Goal: Task Accomplishment & Management: Complete application form

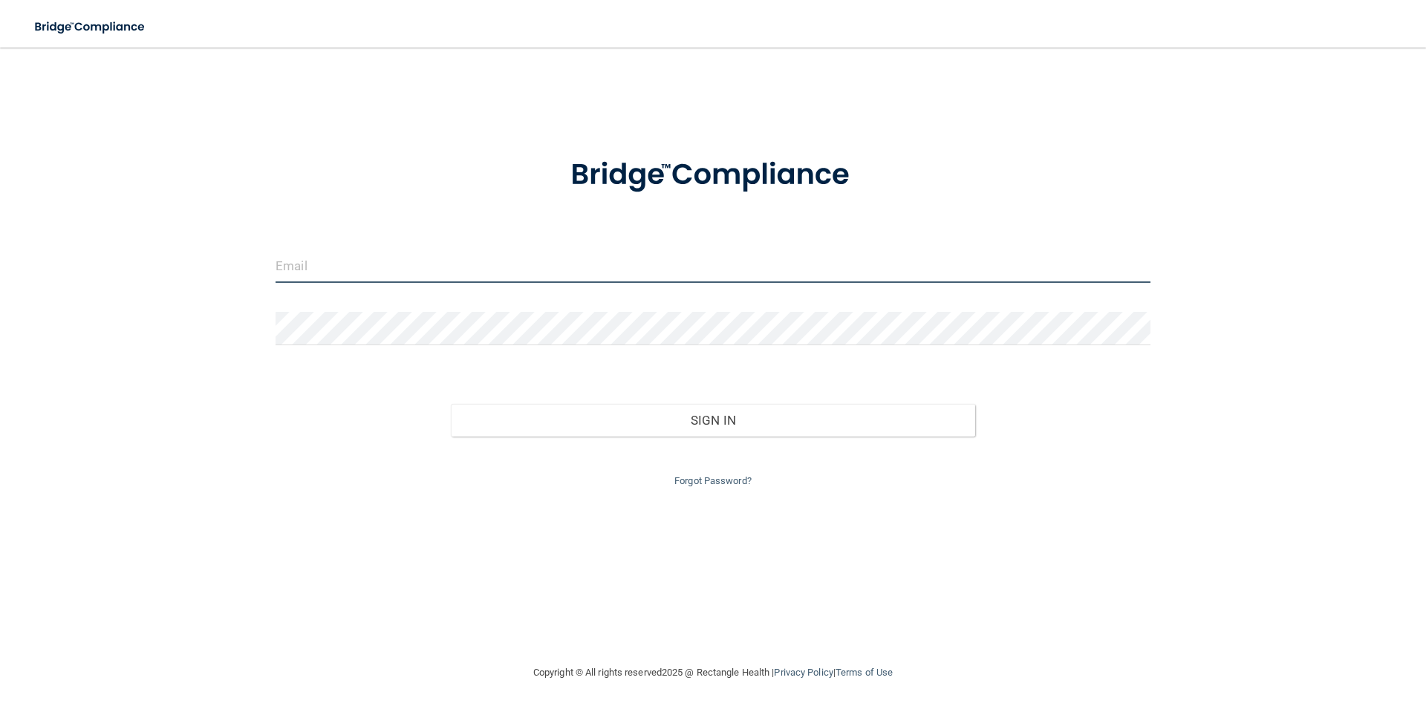
click at [354, 262] on input "email" at bounding box center [713, 266] width 875 height 33
type input "[PERSON_NAME][EMAIL_ADDRESS][DOMAIN_NAME]"
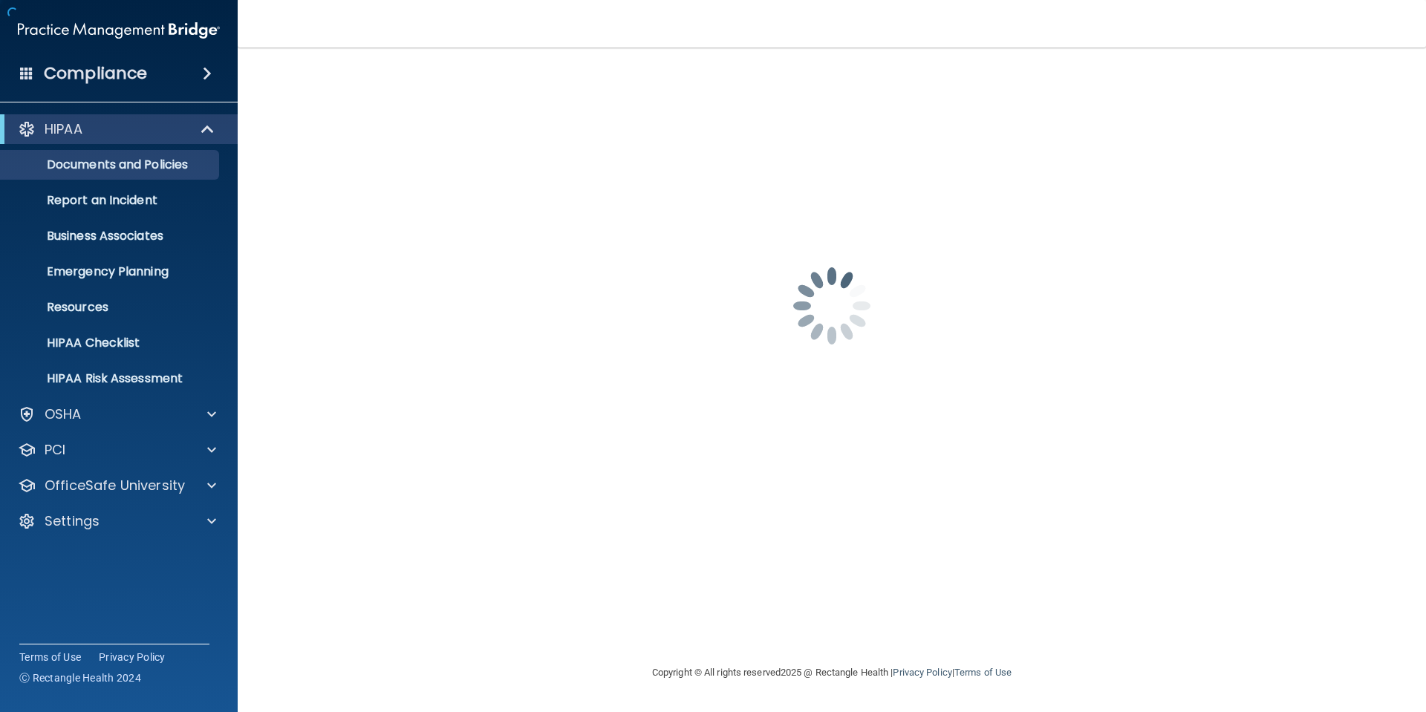
click at [634, 412] on div "[PERSON_NAME][EMAIL_ADDRESS][DOMAIN_NAME] Password is required Invalid email/pa…" at bounding box center [831, 355] width 1129 height 587
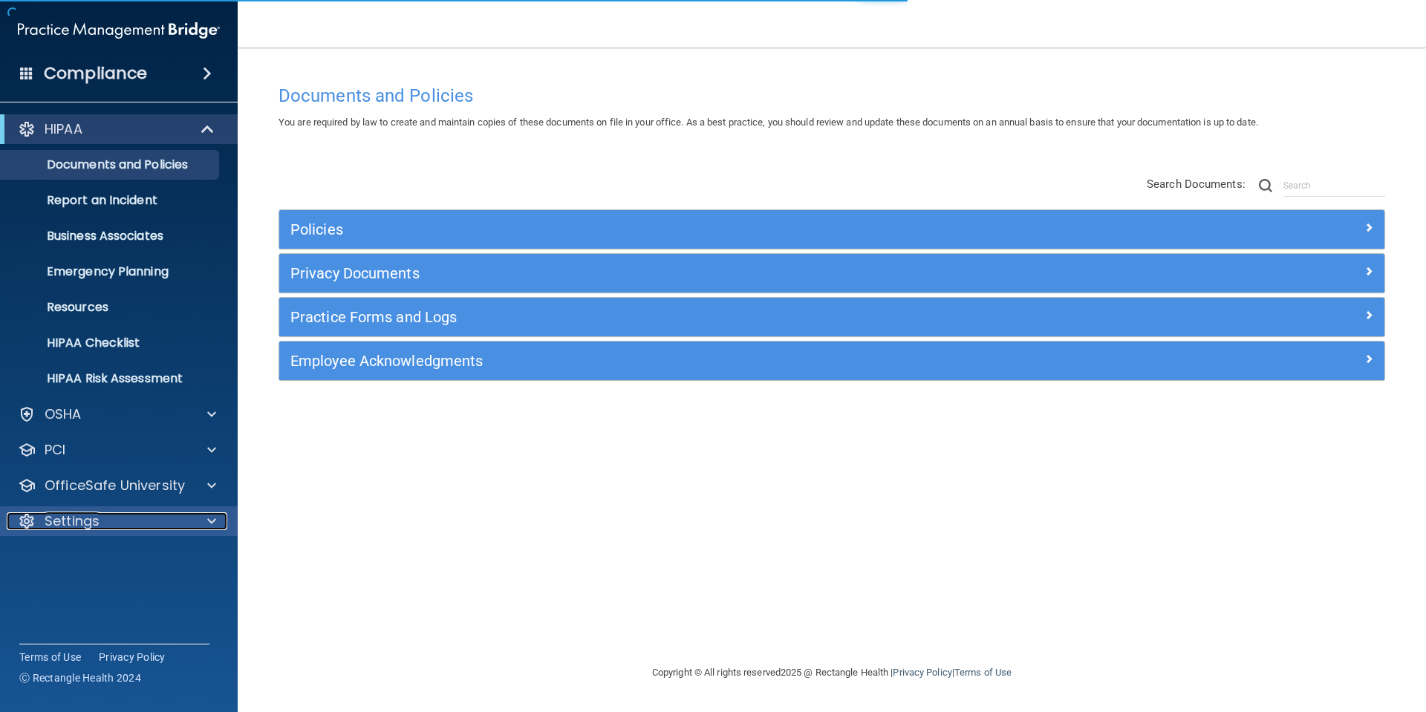
click at [172, 516] on div "Settings" at bounding box center [99, 522] width 184 height 18
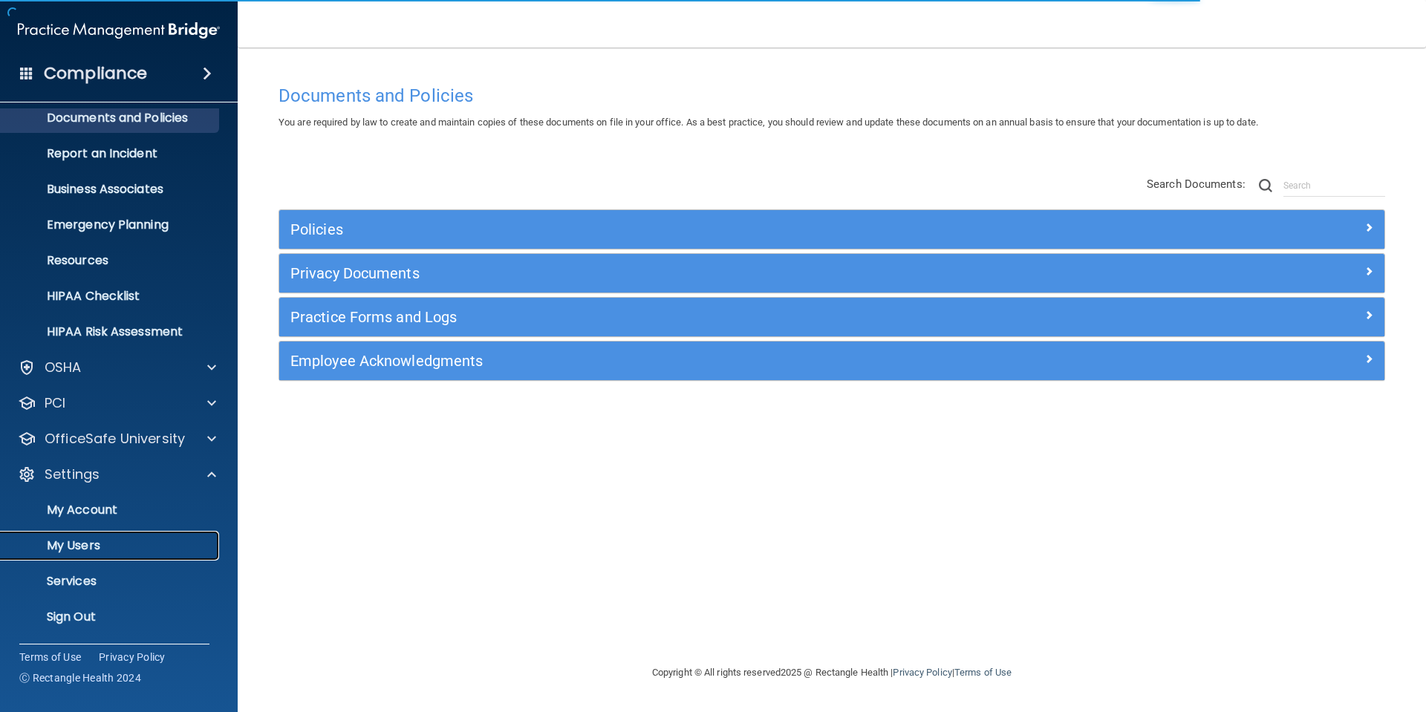
click at [99, 536] on link "My Users" at bounding box center [102, 546] width 234 height 30
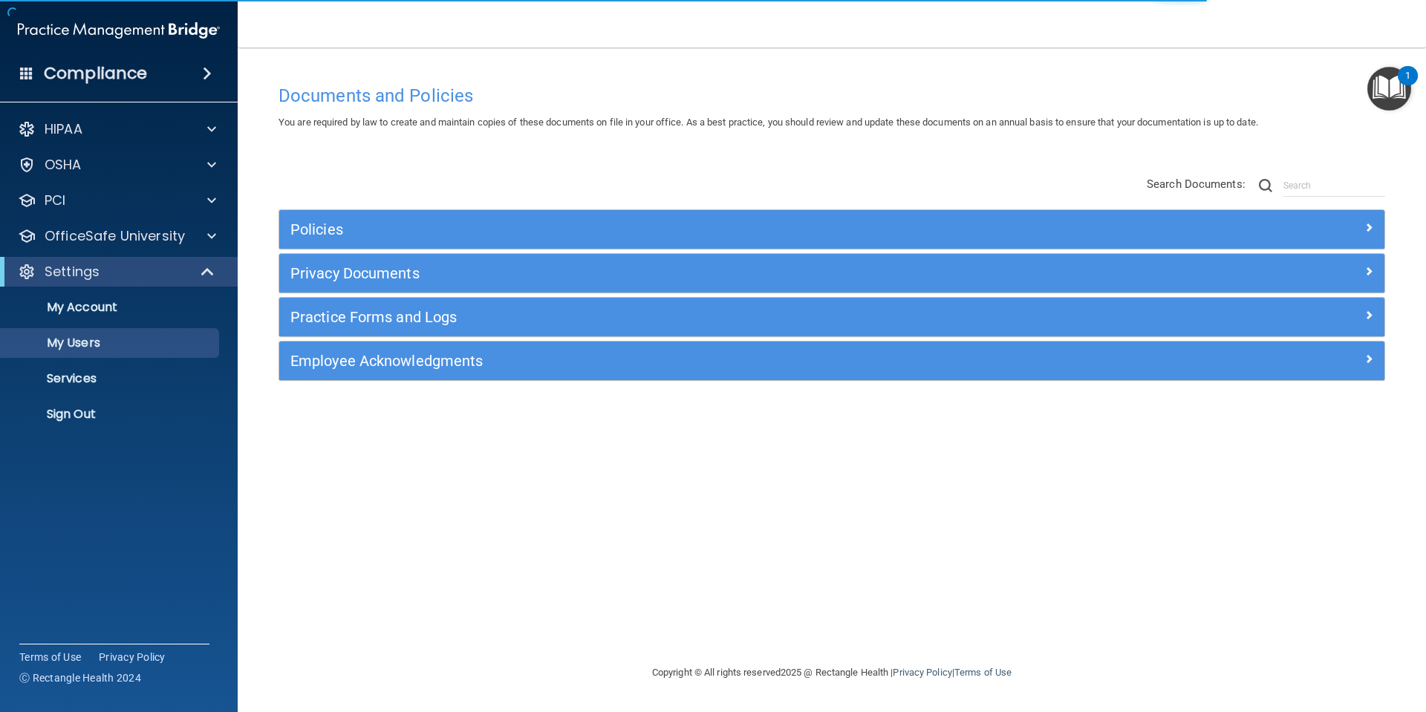
select select "20"
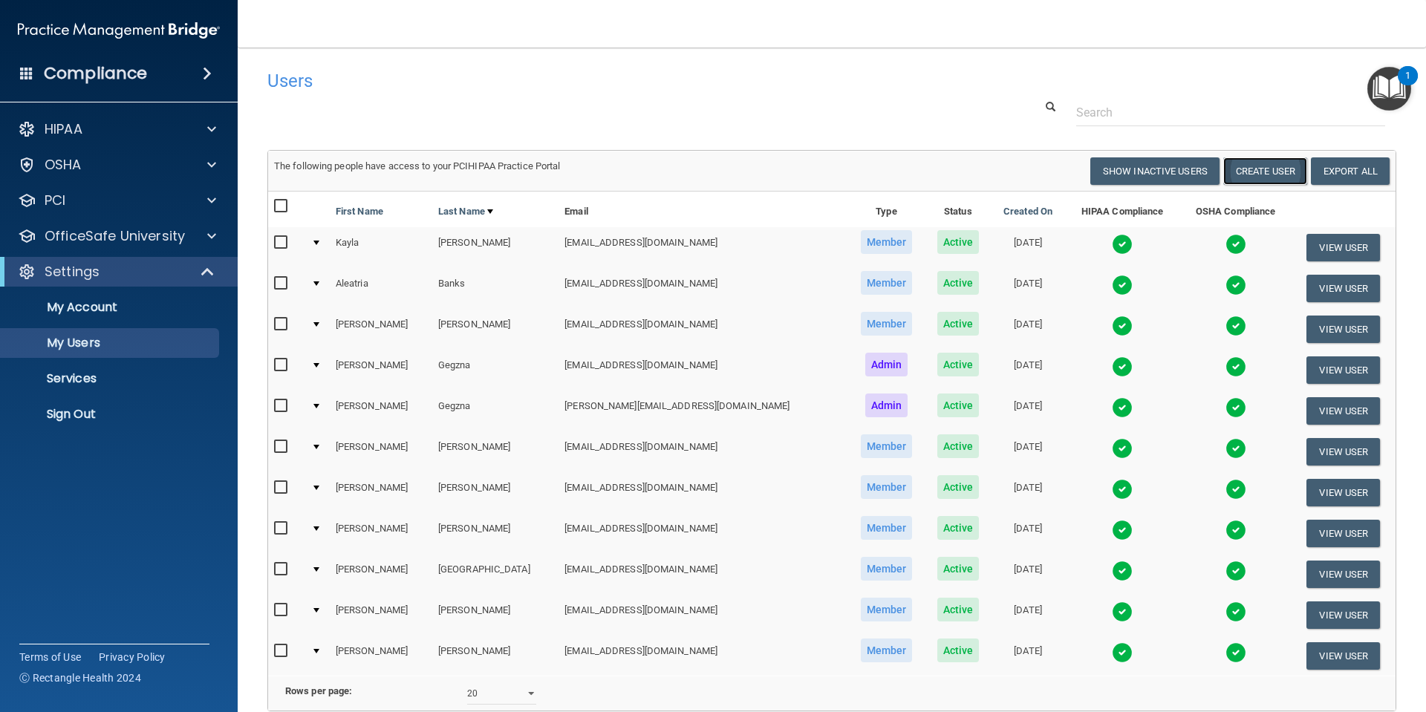
click at [1255, 168] on button "Create User" at bounding box center [1265, 170] width 84 height 27
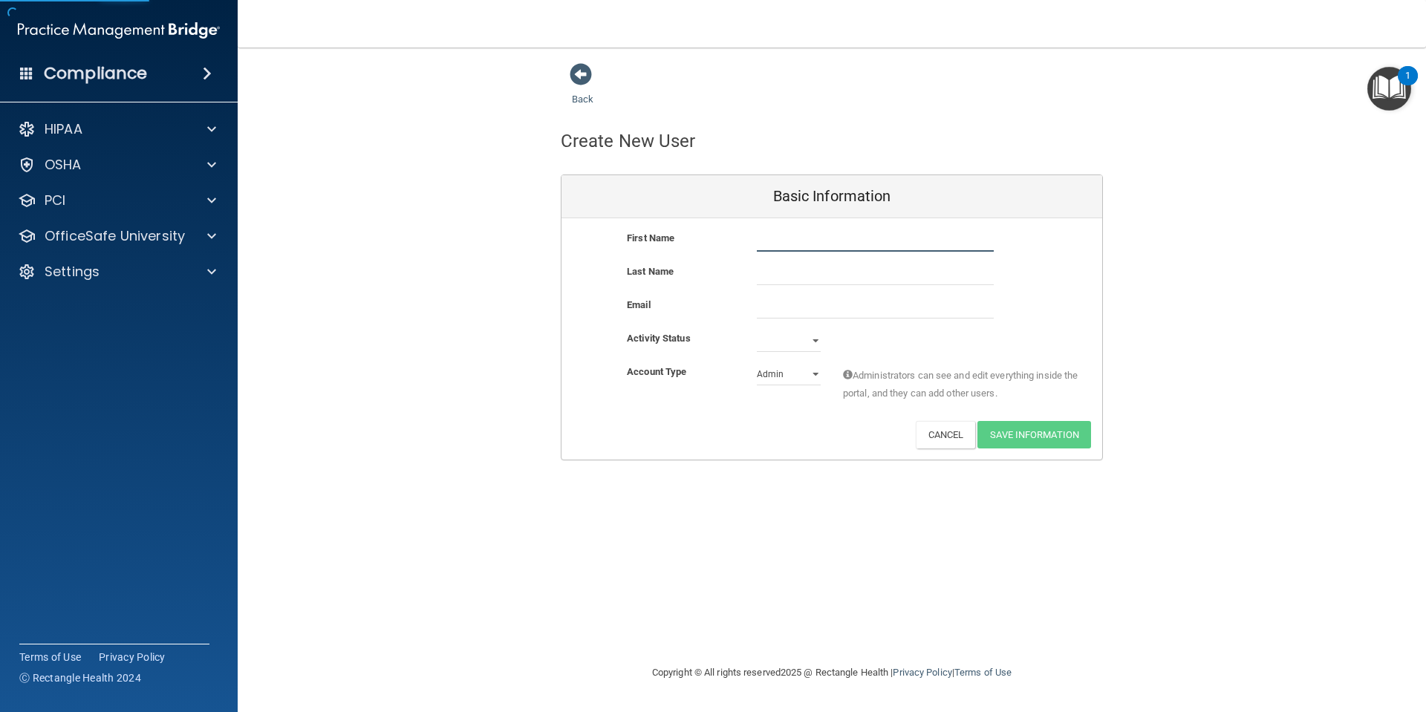
click at [853, 244] on input "text" at bounding box center [875, 241] width 237 height 22
type input "[PERSON_NAME]"
paste input "[EMAIL_ADDRESS][DOMAIN_NAME]"
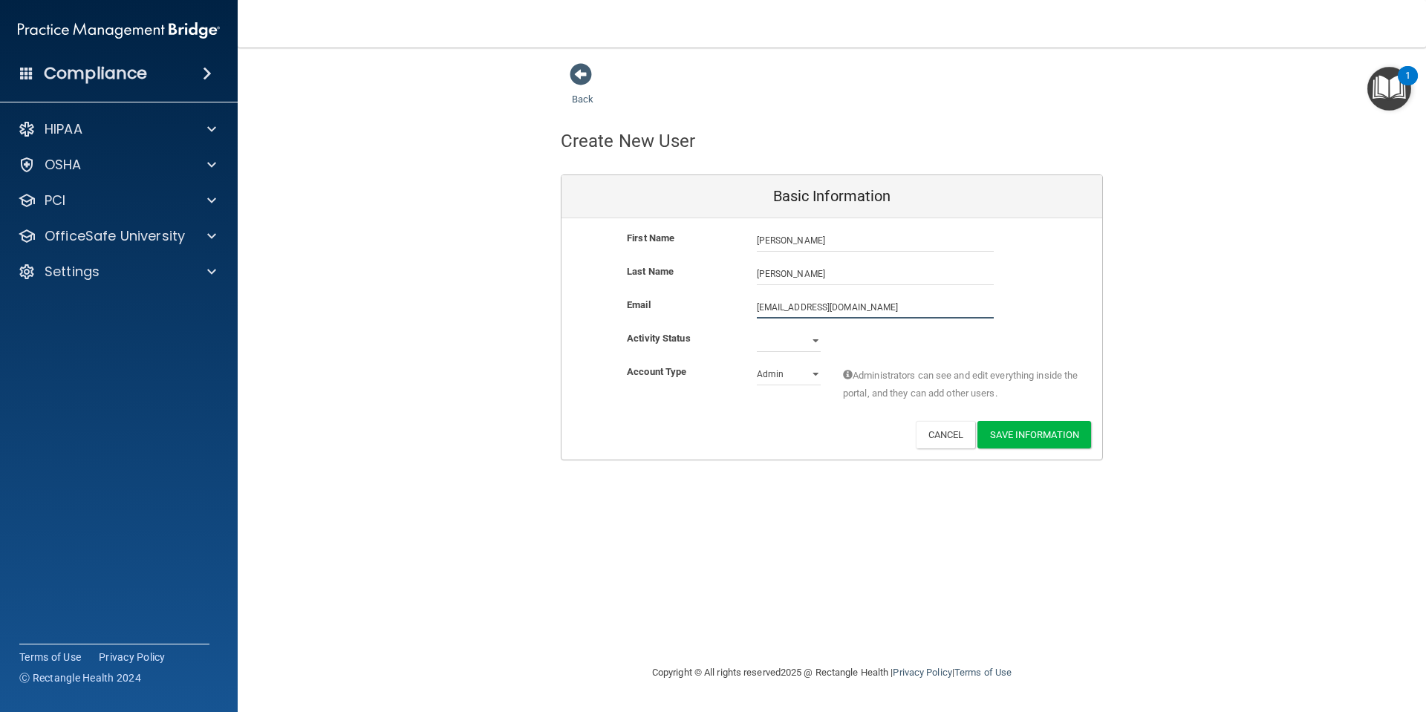
type input "[EMAIL_ADDRESS][DOMAIN_NAME]"
click at [1083, 270] on div "Last Name [PERSON_NAME]" at bounding box center [832, 274] width 541 height 22
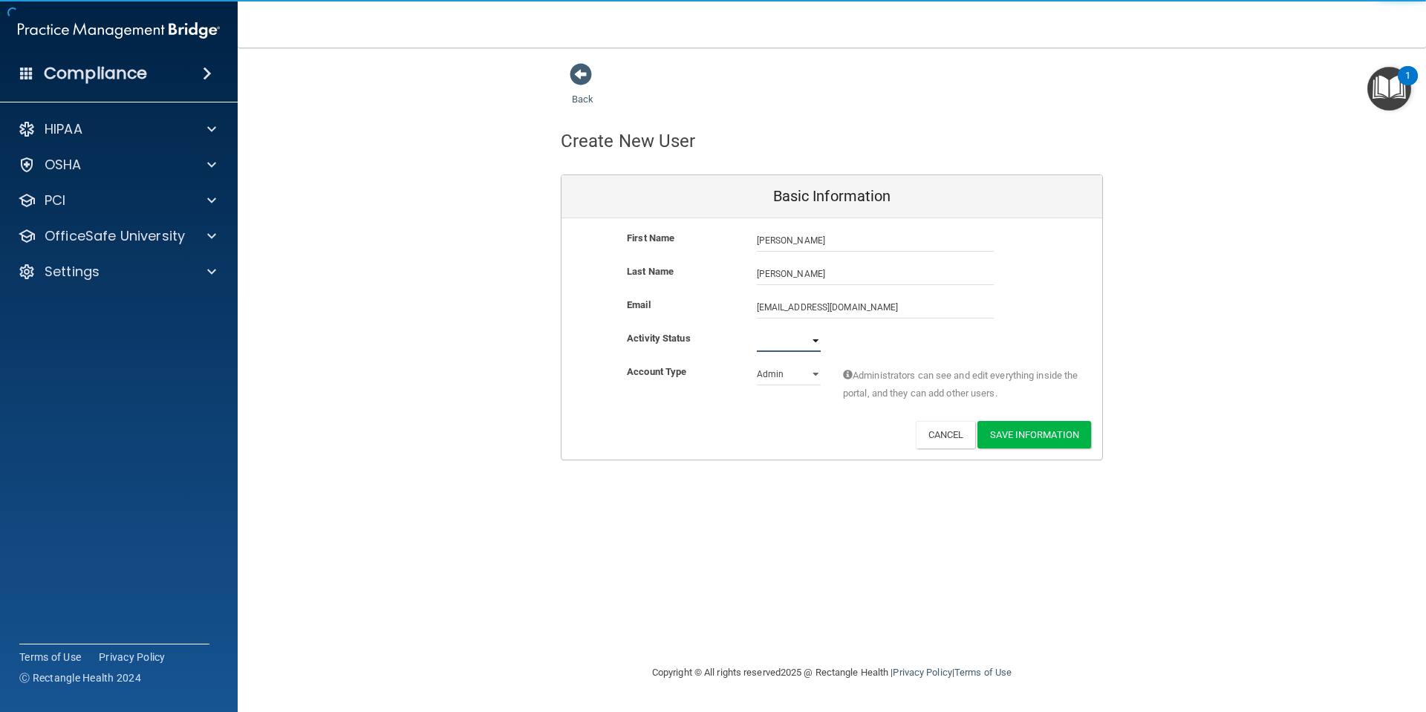
click at [819, 343] on select "Active Inactive" at bounding box center [789, 341] width 64 height 22
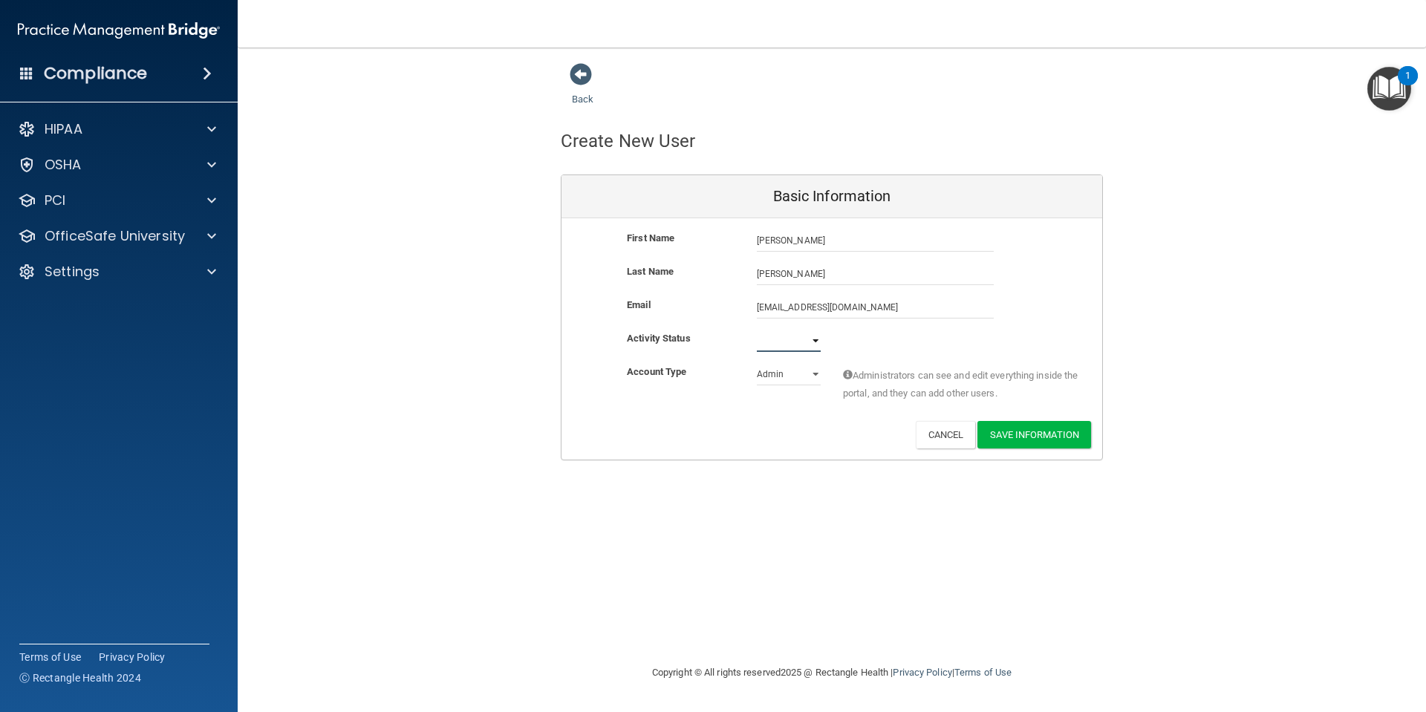
select select "active"
click at [757, 330] on select "Active Inactive" at bounding box center [789, 341] width 64 height 22
click at [798, 378] on select "Admin Member" at bounding box center [789, 374] width 64 height 22
select select "practice_member"
click at [757, 363] on select "Admin Member" at bounding box center [789, 374] width 64 height 22
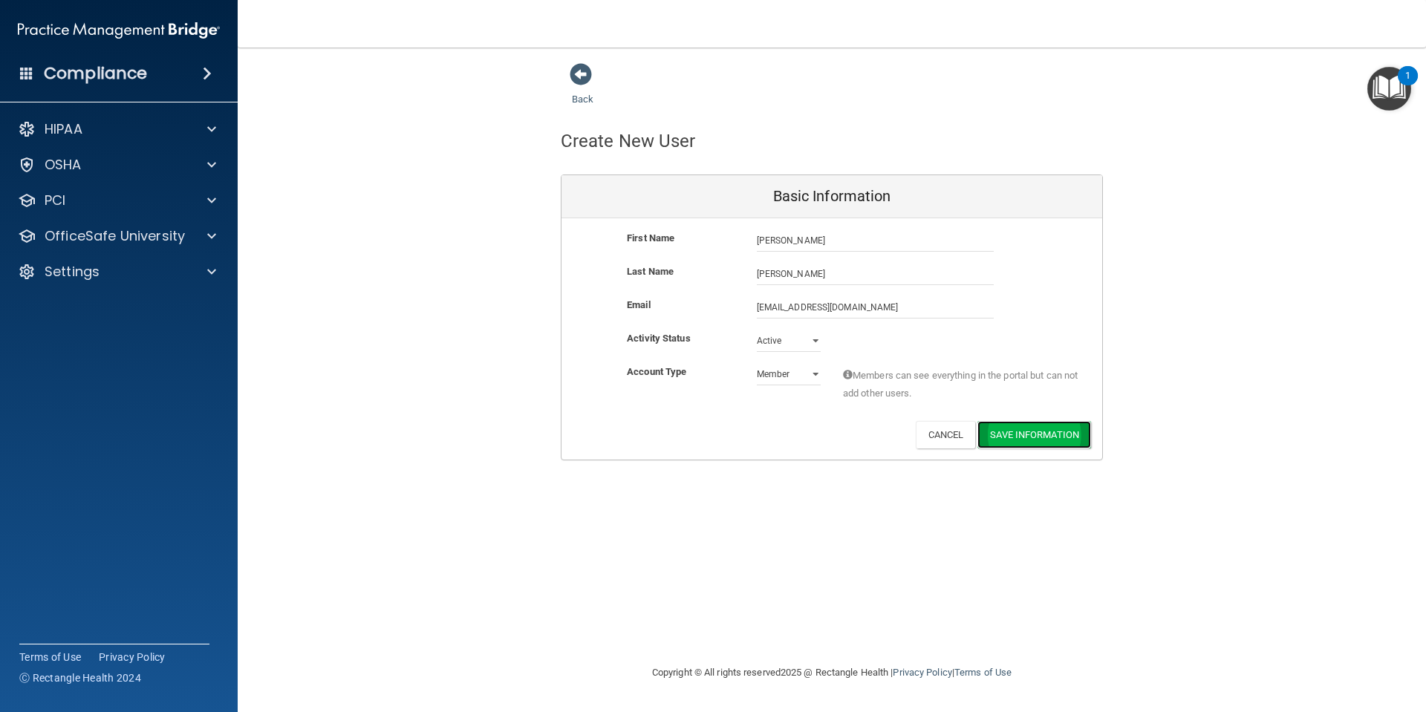
click at [1038, 435] on button "Save Information" at bounding box center [1034, 434] width 114 height 27
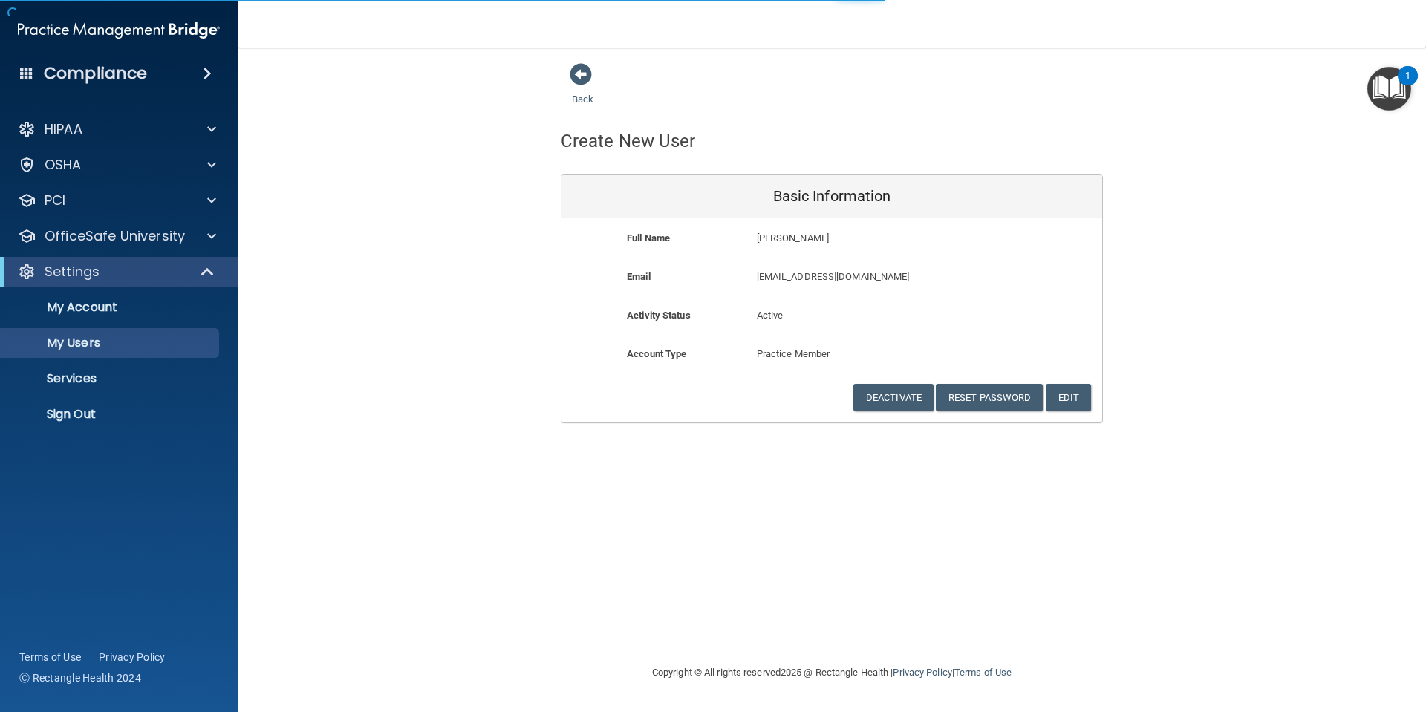
select select "20"
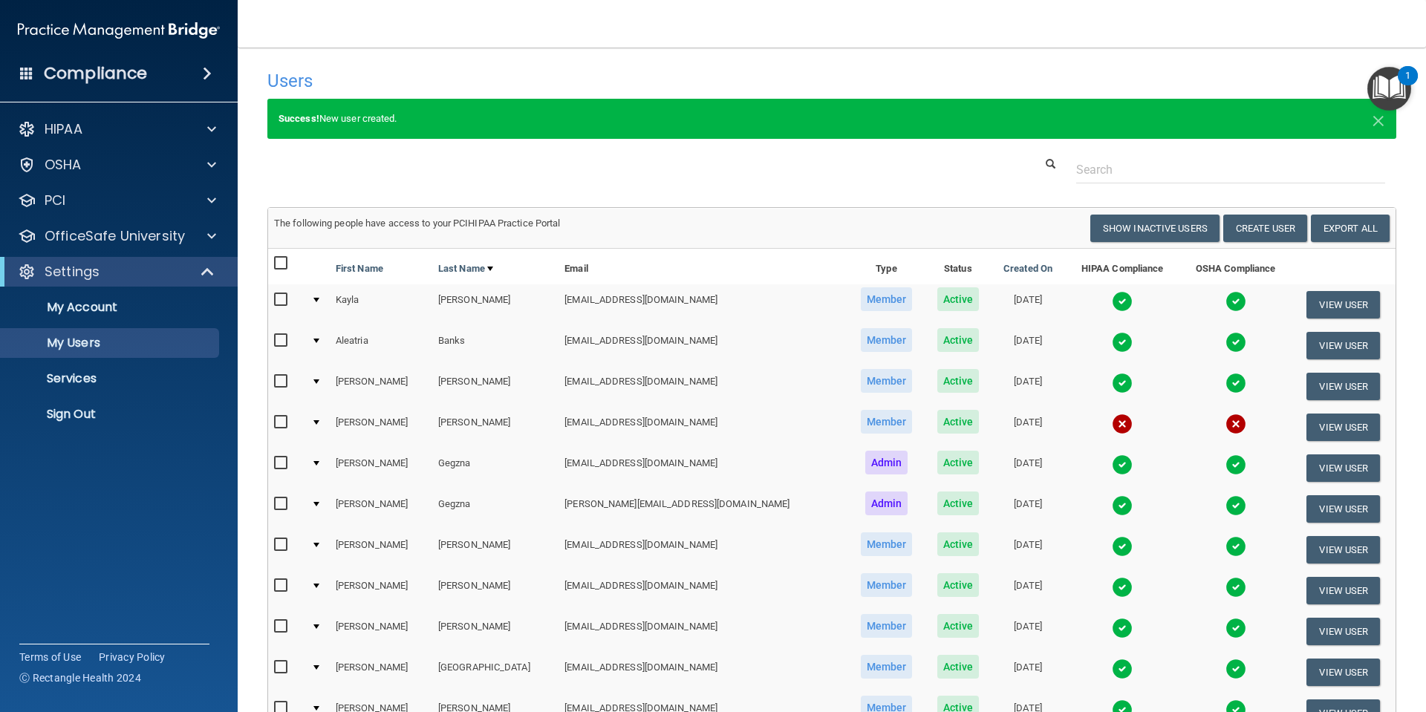
click at [467, 158] on div at bounding box center [831, 169] width 1151 height 27
click at [1198, 175] on input "text" at bounding box center [1230, 169] width 309 height 27
click at [65, 175] on div "OSHA" at bounding box center [119, 165] width 238 height 30
click at [66, 131] on p "HIPAA" at bounding box center [64, 129] width 38 height 18
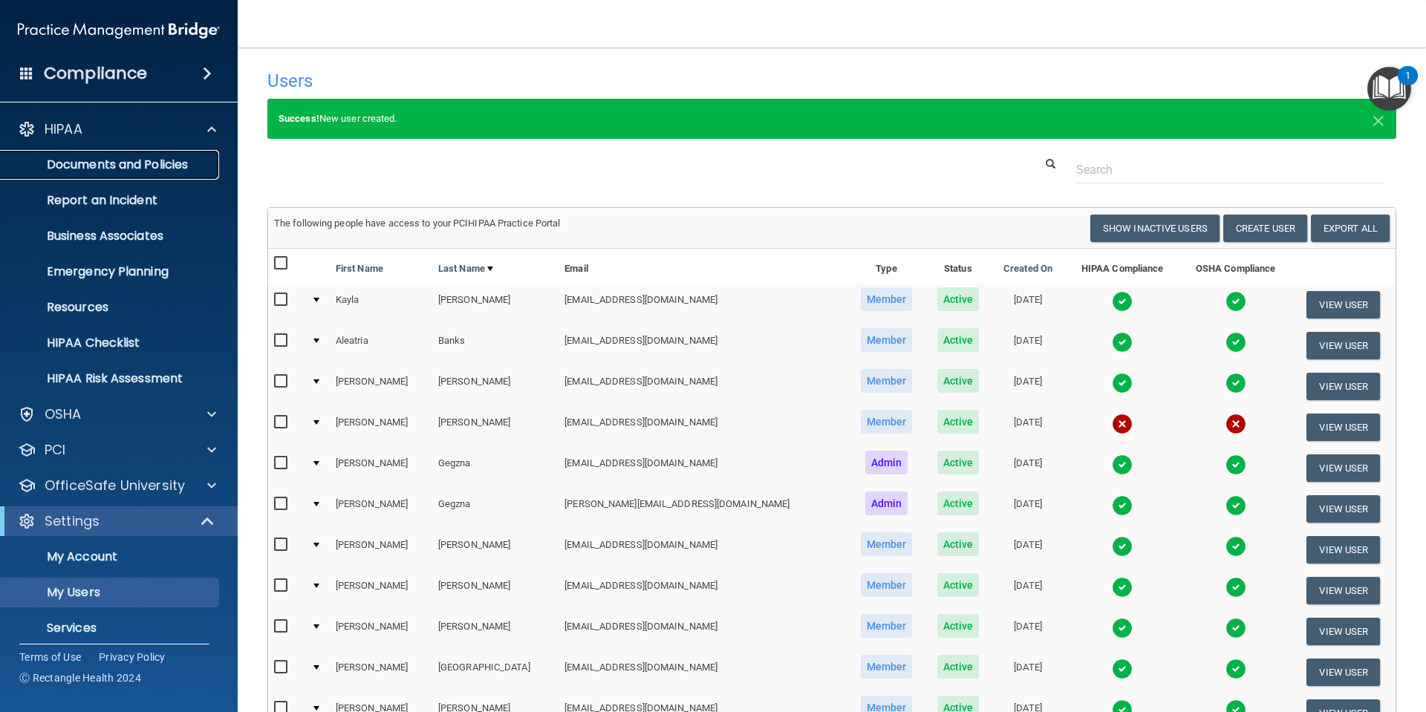
click at [114, 152] on link "Documents and Policies" at bounding box center [102, 165] width 234 height 30
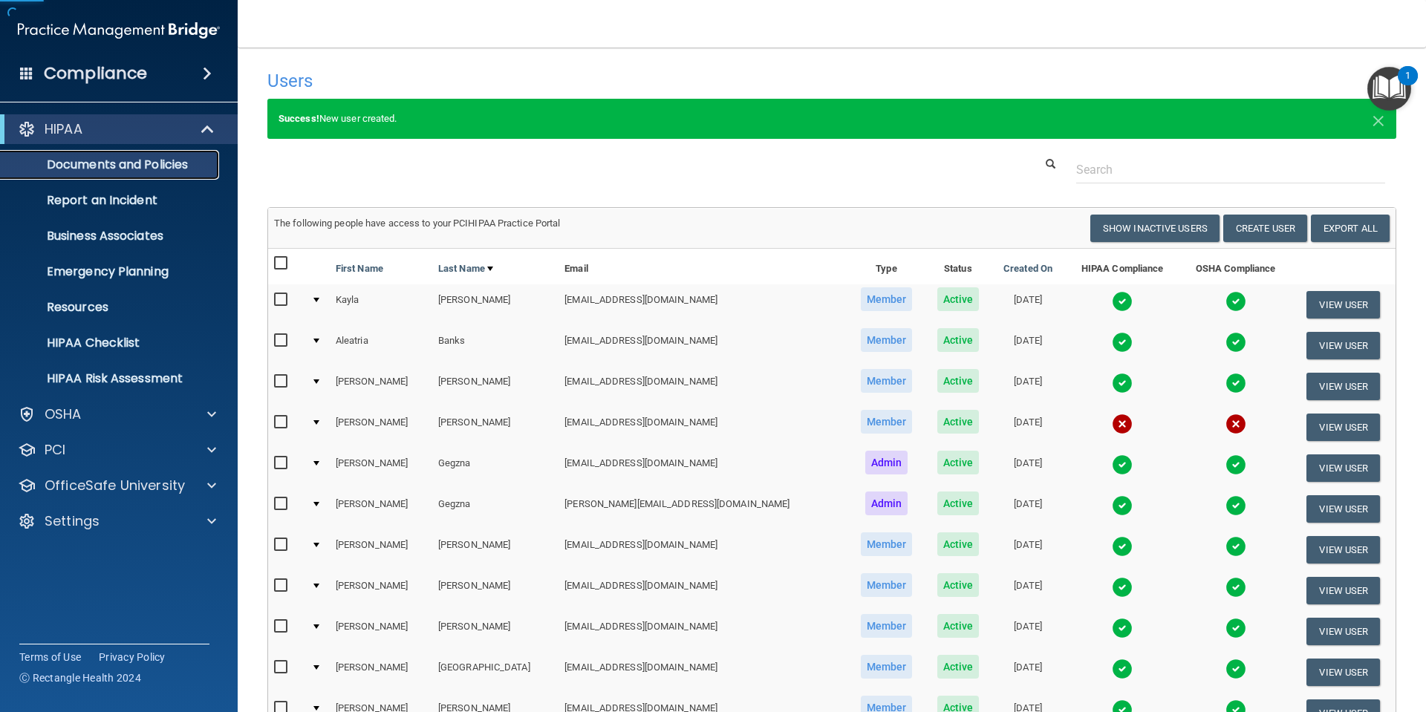
click at [115, 163] on p "Documents and Policies" at bounding box center [111, 164] width 203 height 15
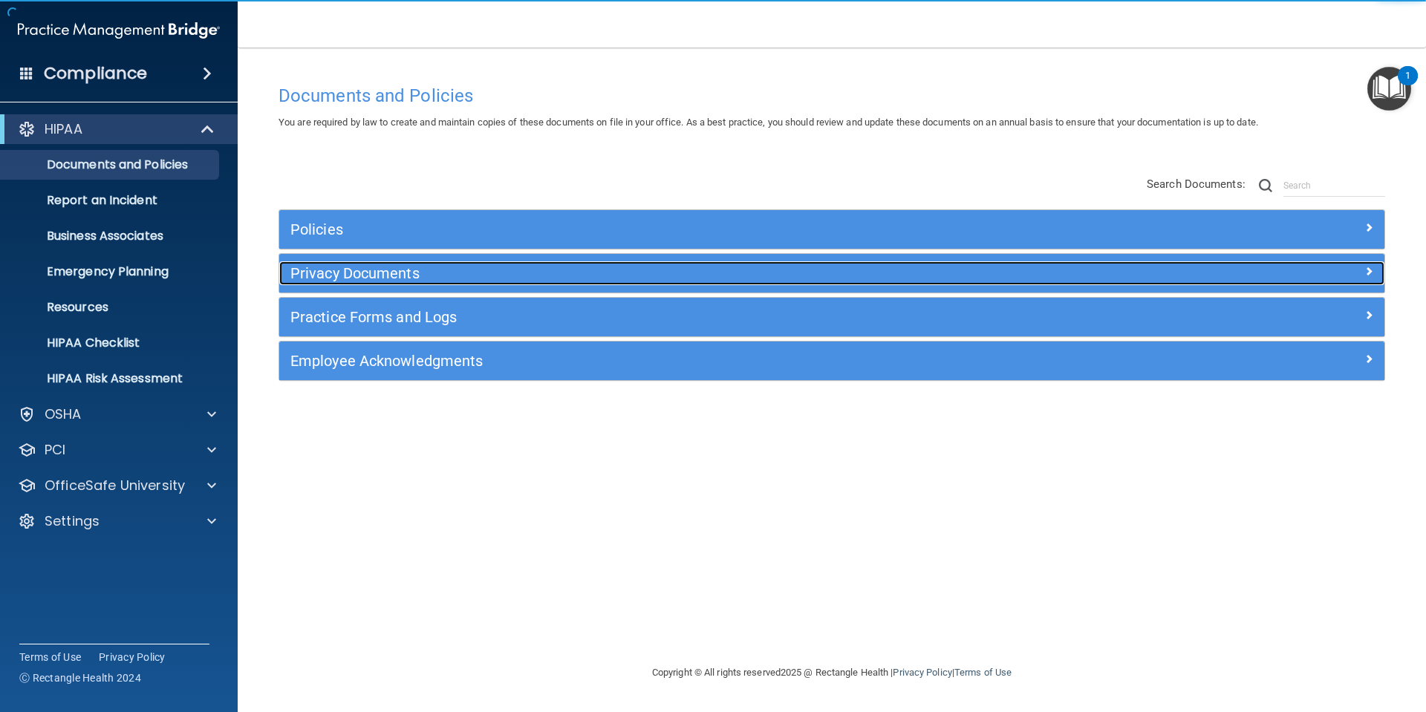
click at [430, 283] on div "Privacy Documents" at bounding box center [693, 273] width 829 height 24
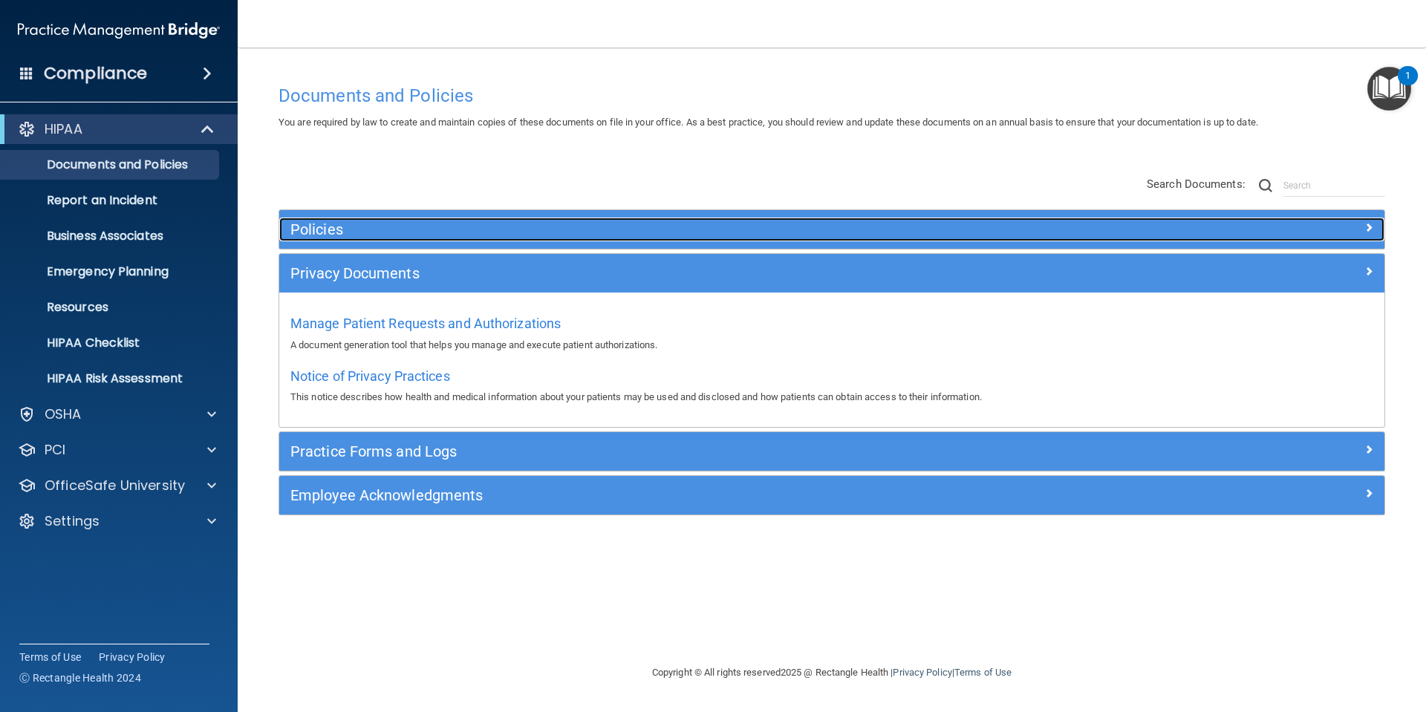
click at [383, 228] on h5 "Policies" at bounding box center [693, 229] width 807 height 16
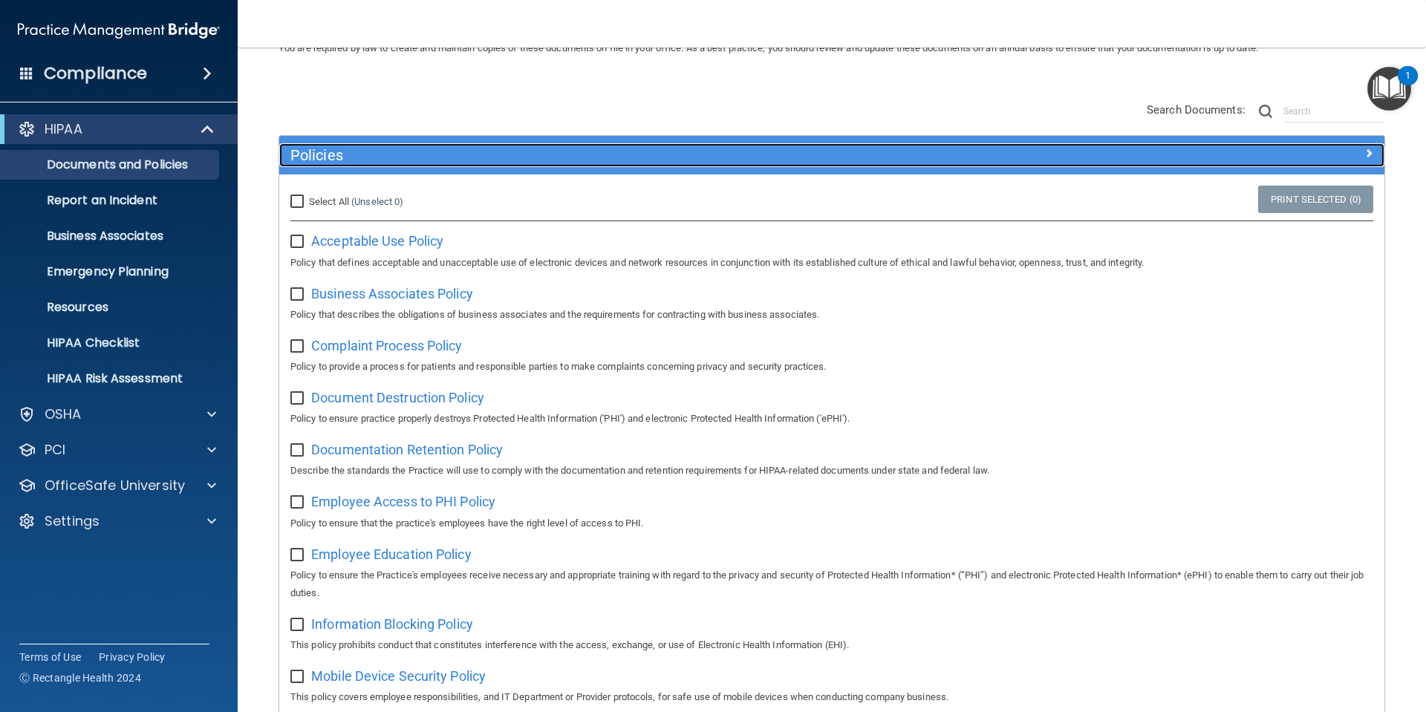
scroll to position [149, 0]
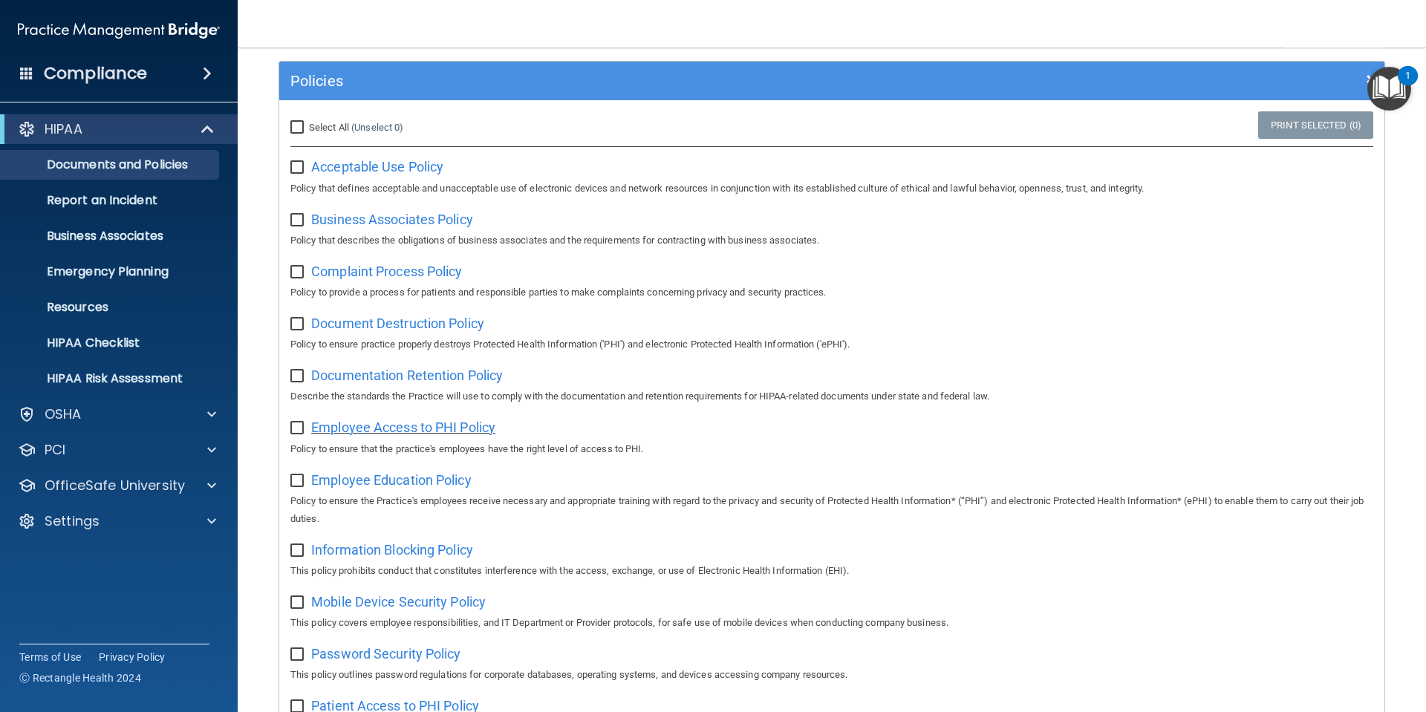
click at [444, 434] on span "Employee Access to PHI Policy" at bounding box center [403, 428] width 184 height 16
